Goal: Navigation & Orientation: Find specific page/section

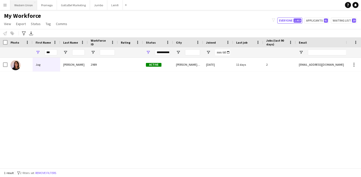
click at [31, 5] on button "Western Union Close" at bounding box center [23, 5] width 27 height 10
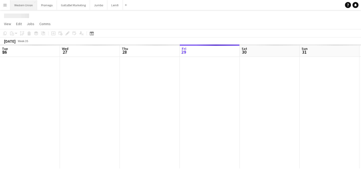
scroll to position [0, 120]
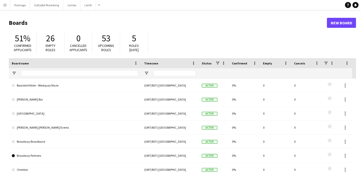
click at [7, 4] on app-icon "Menu" at bounding box center [5, 5] width 4 height 4
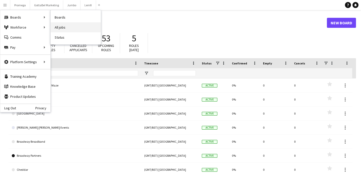
click at [62, 28] on link "All jobs" at bounding box center [76, 27] width 50 height 10
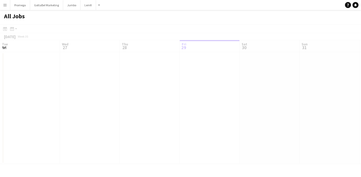
scroll to position [0, 120]
